Goal: Transaction & Acquisition: Subscribe to service/newsletter

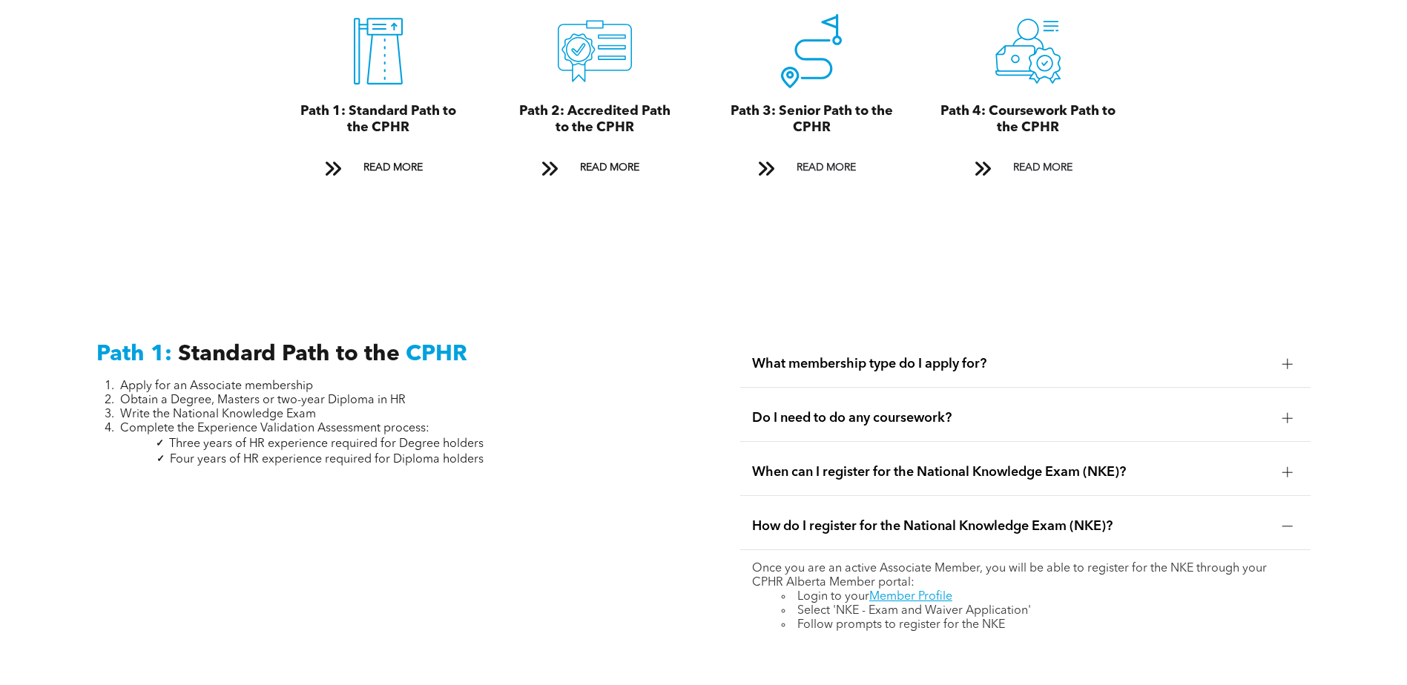
scroll to position [1585, 0]
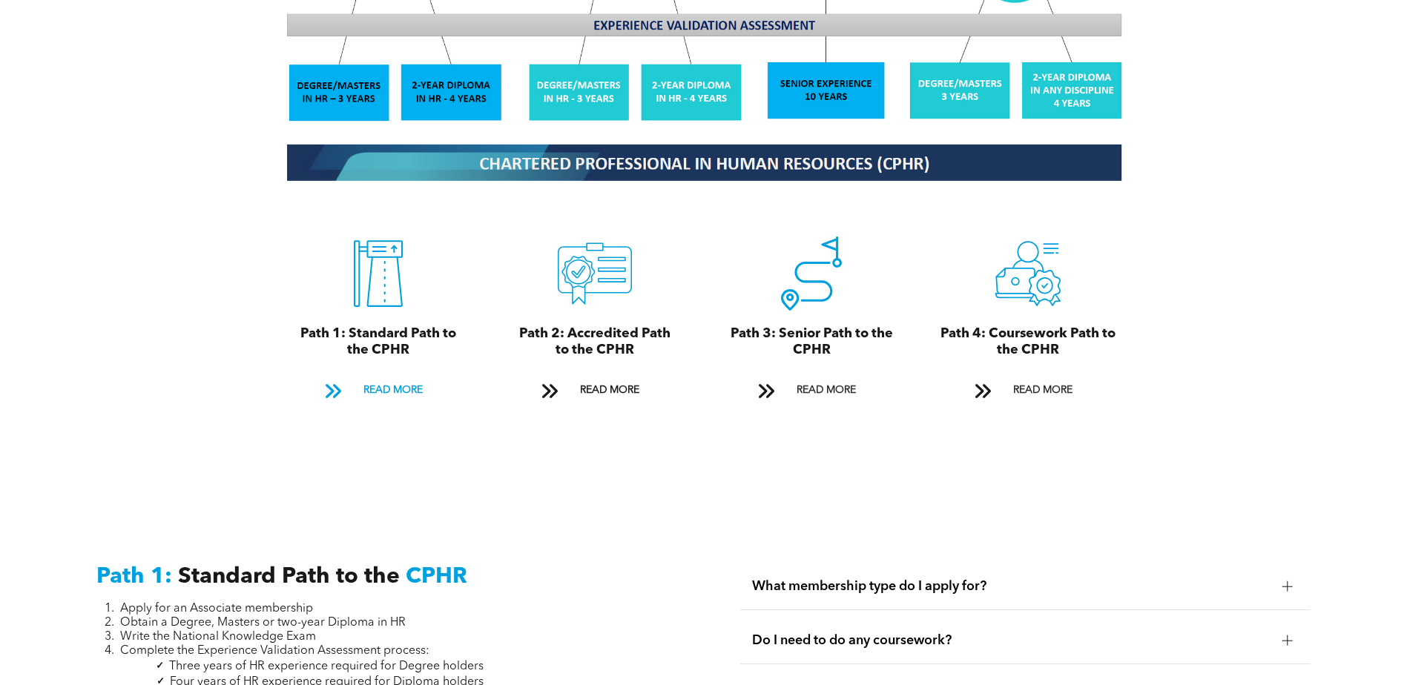
click at [395, 377] on span "READ MORE" at bounding box center [393, 390] width 70 height 27
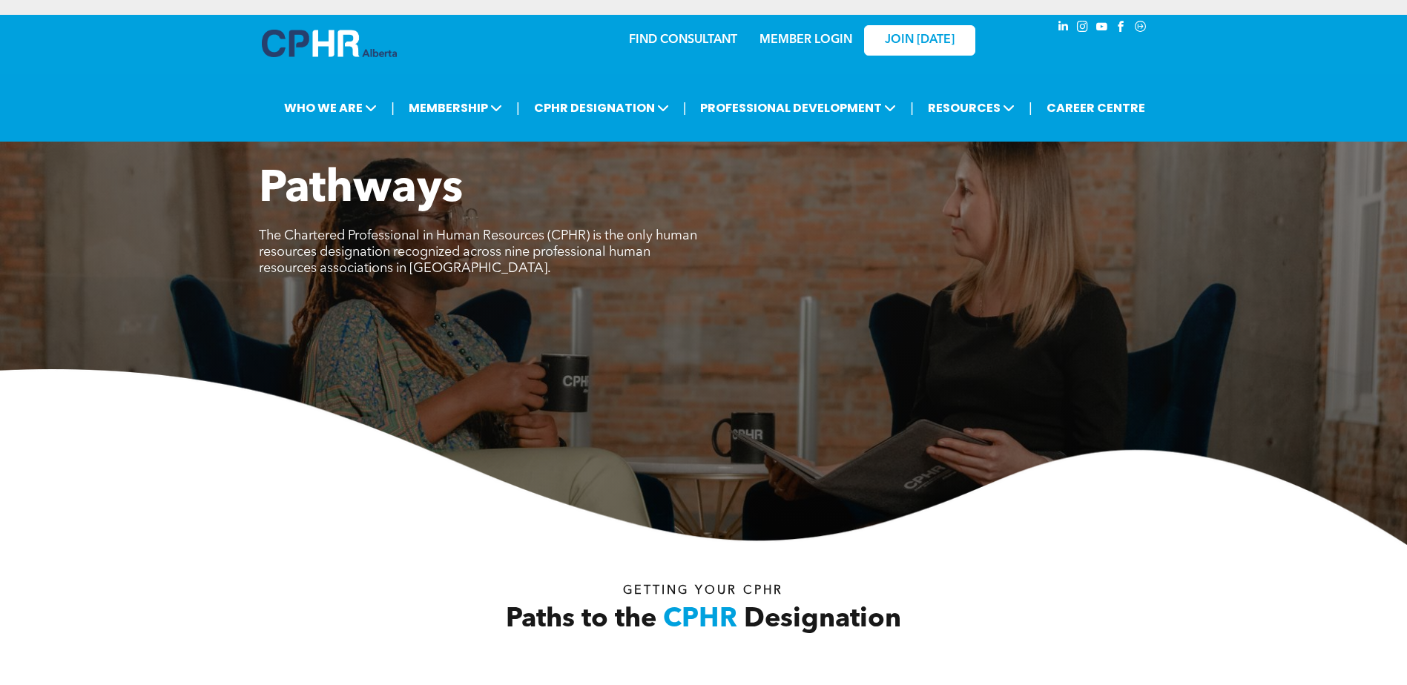
click at [813, 39] on link "MEMBER LOGIN" at bounding box center [805, 40] width 93 height 12
click at [317, 42] on img at bounding box center [329, 43] width 135 height 27
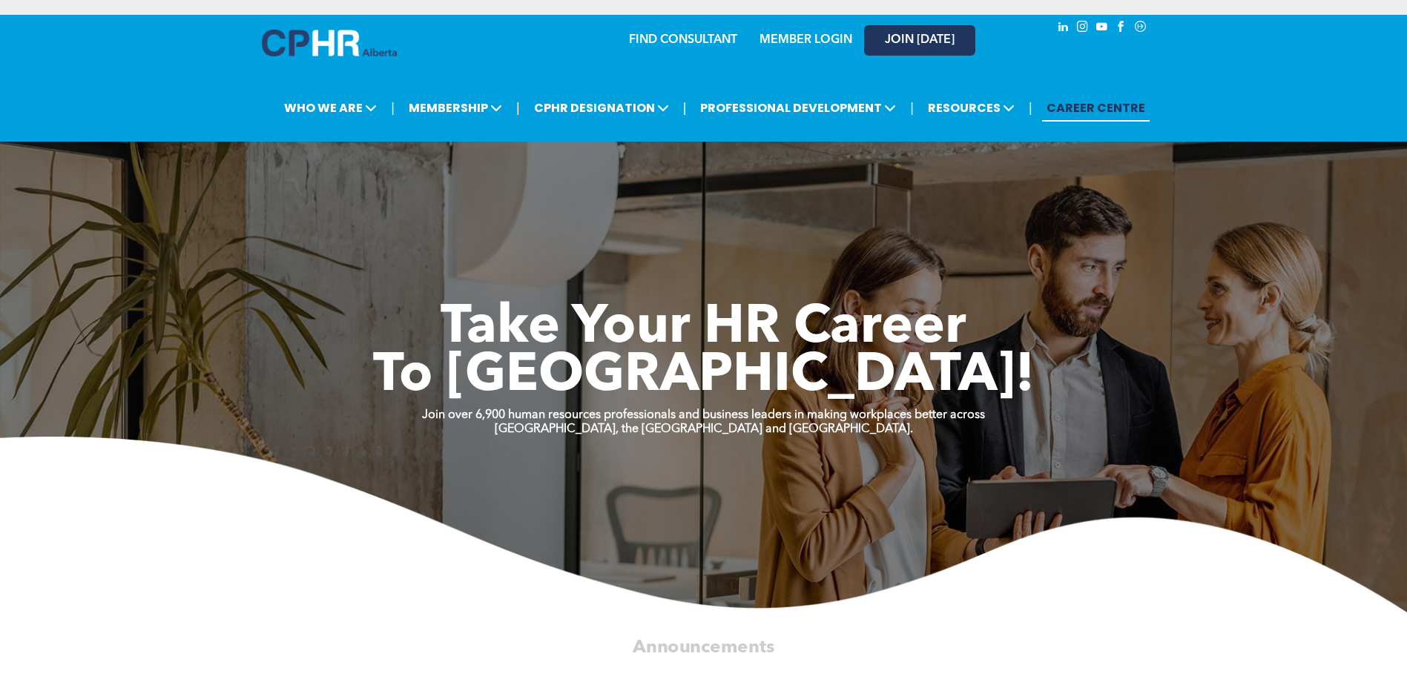
click at [921, 40] on span "JOIN [DATE]" at bounding box center [920, 40] width 70 height 14
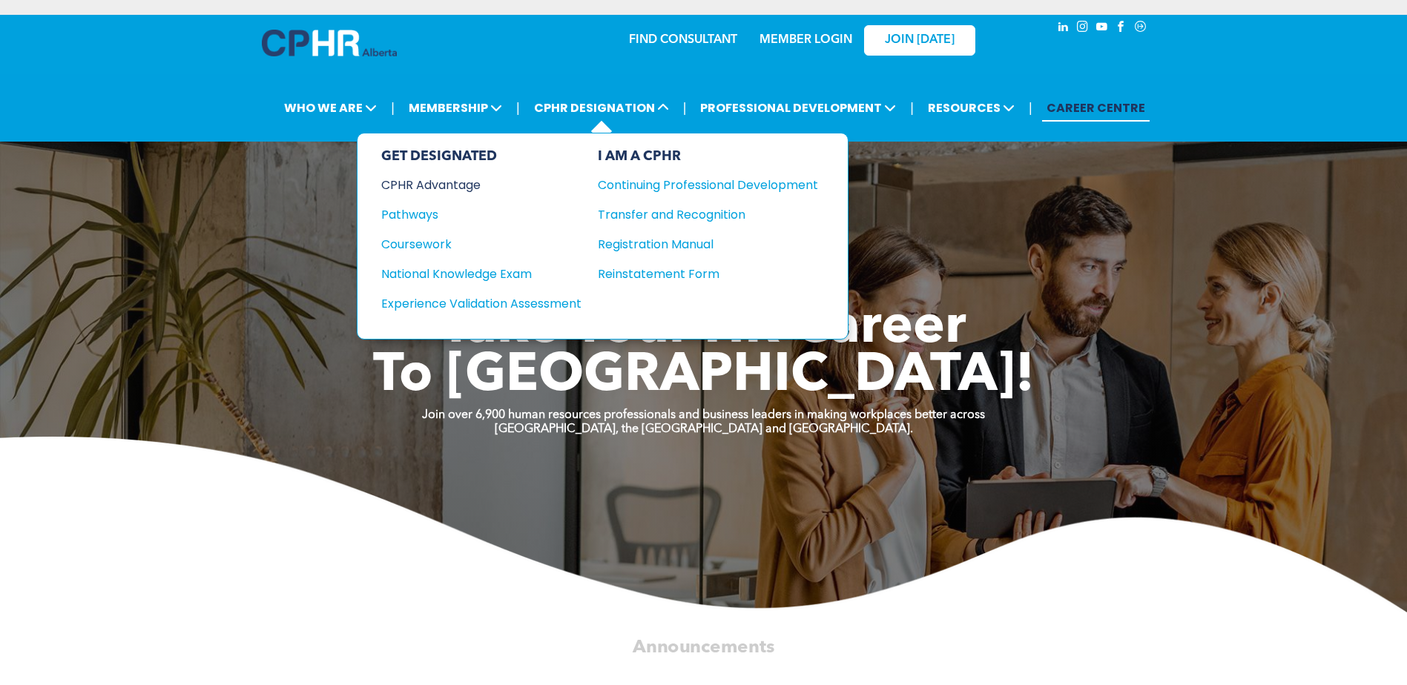
click at [426, 184] on div "CPHR Advantage" at bounding box center [471, 185] width 180 height 19
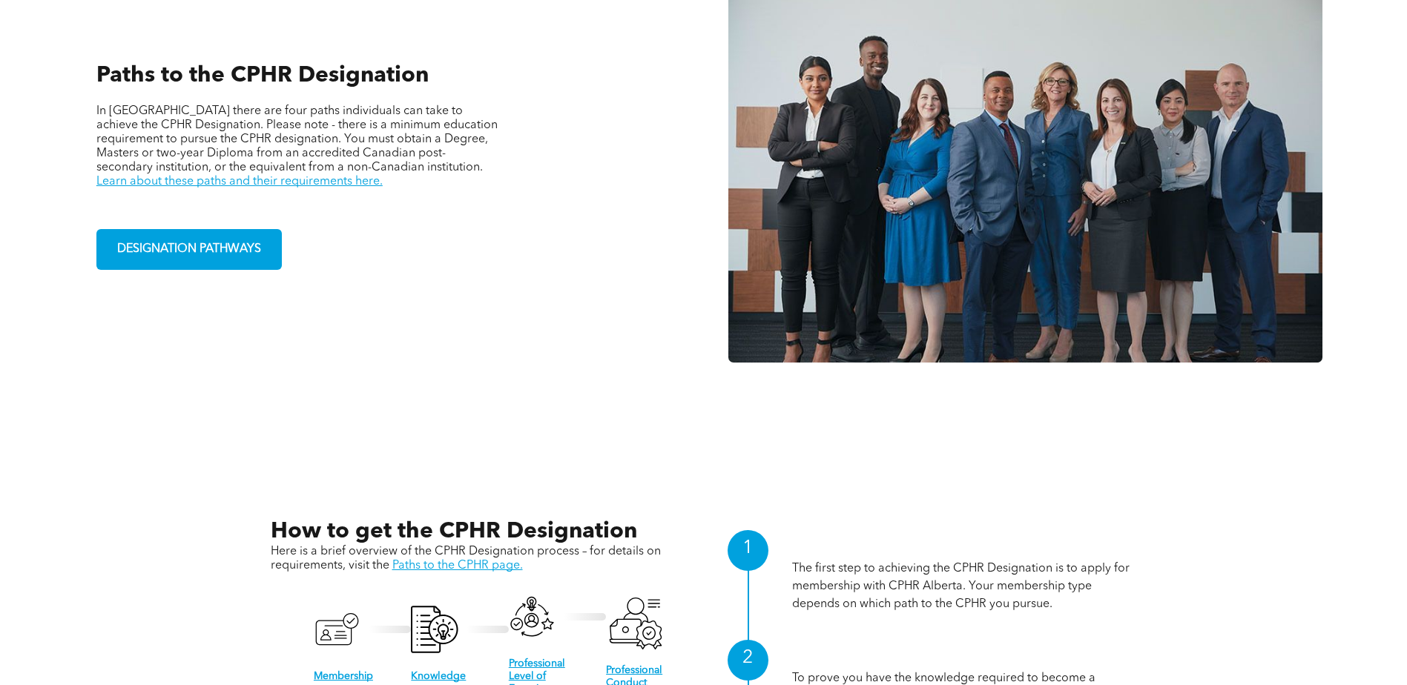
scroll to position [1557, 0]
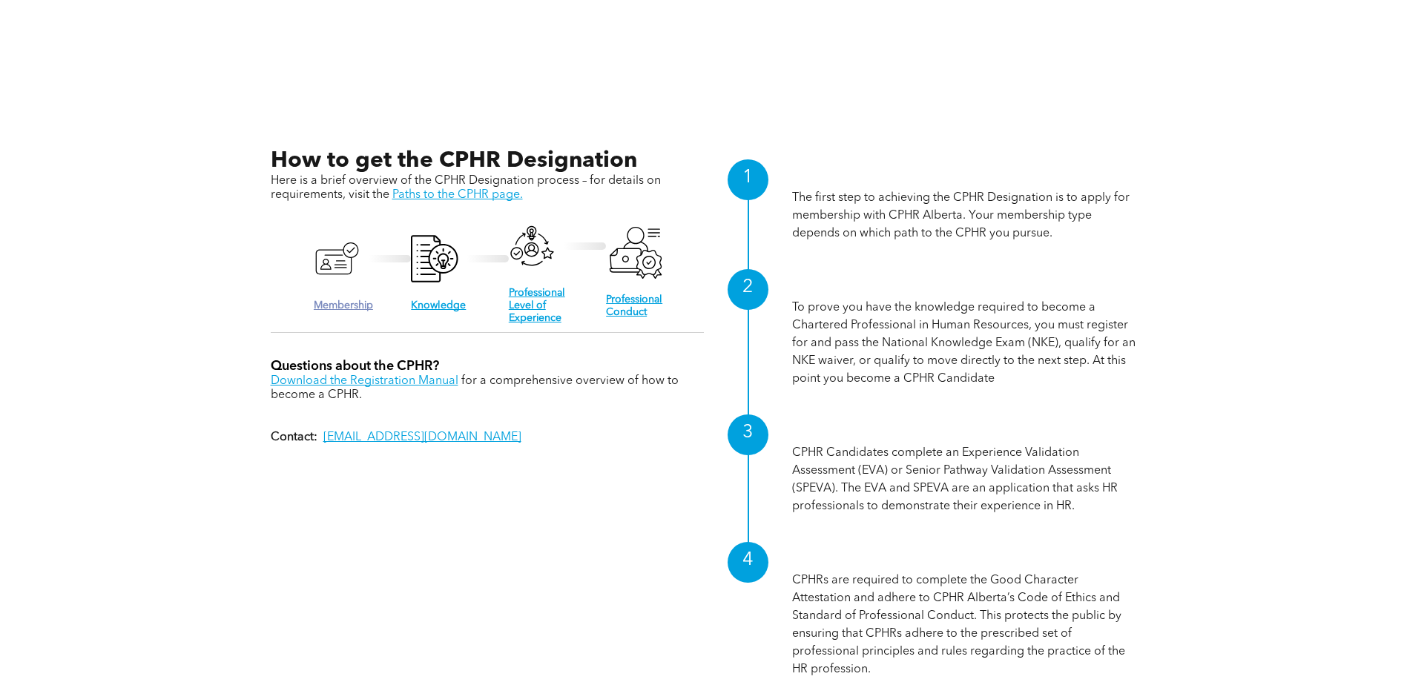
click at [350, 303] on link "Membership" at bounding box center [343, 305] width 59 height 10
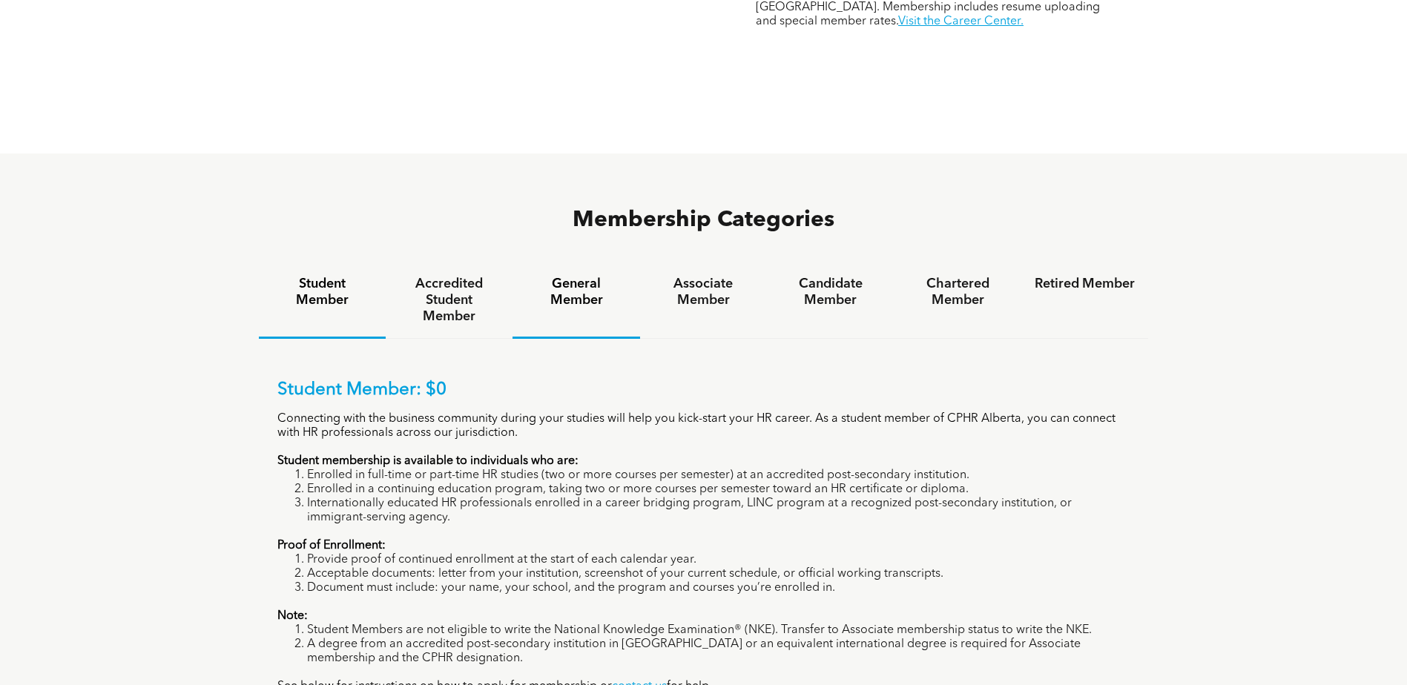
scroll to position [964, 0]
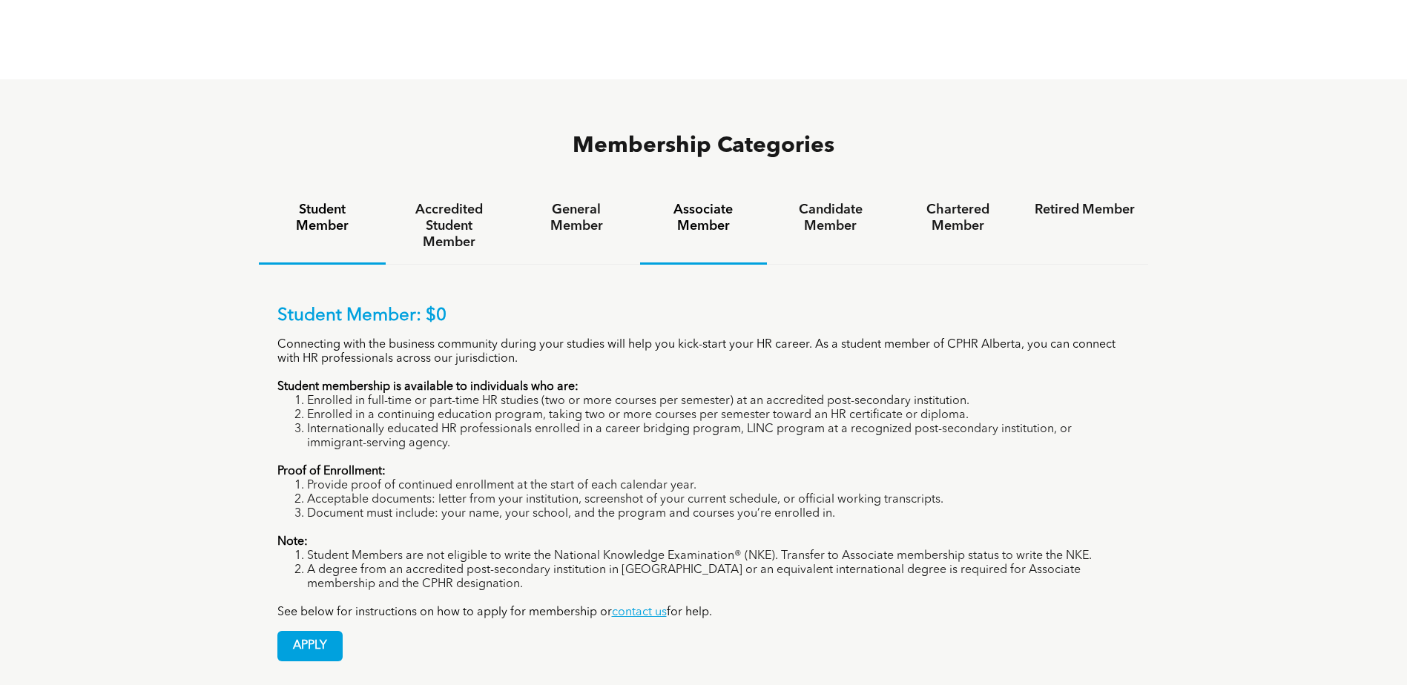
click at [702, 202] on h4 "Associate Member" at bounding box center [703, 218] width 100 height 33
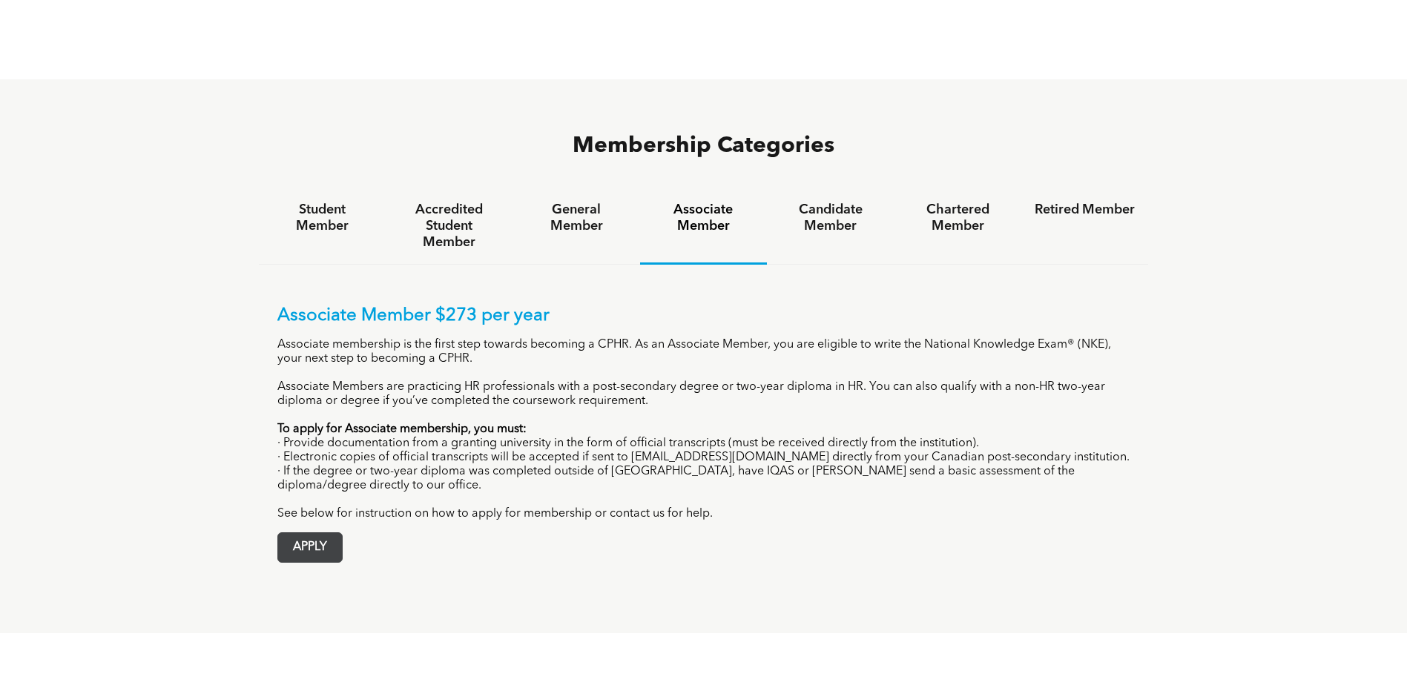
click at [303, 533] on span "APPLY" at bounding box center [310, 547] width 64 height 29
